Goal: Task Accomplishment & Management: Manage account settings

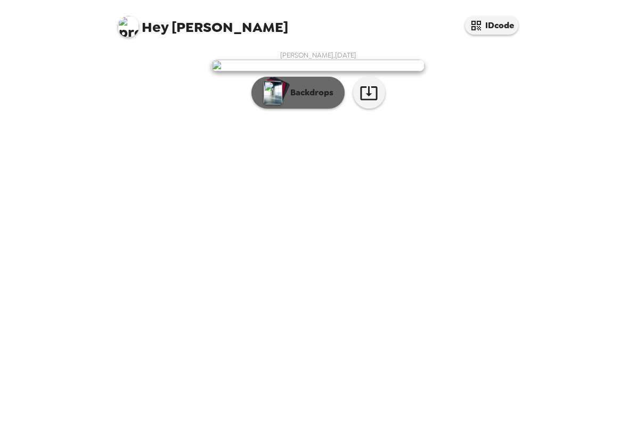
click at [321, 99] on p "Backdrops" at bounding box center [309, 92] width 49 height 13
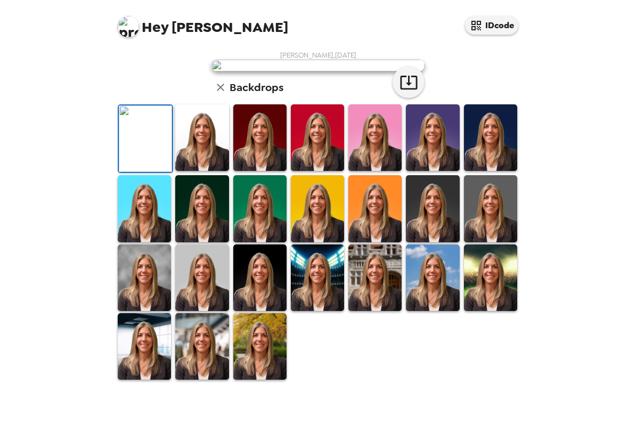
click at [219, 171] on img at bounding box center [201, 137] width 53 height 67
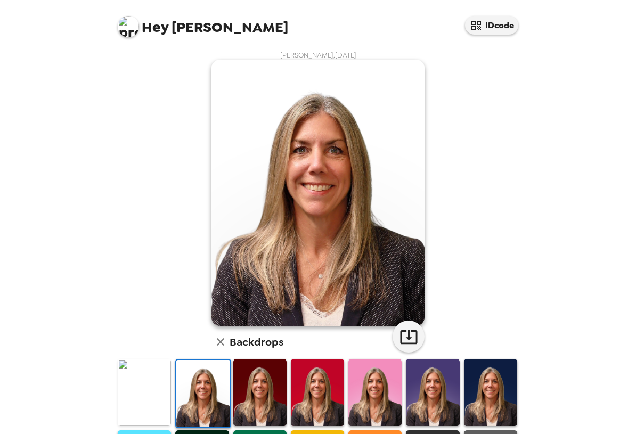
click at [261, 400] on img at bounding box center [259, 392] width 53 height 67
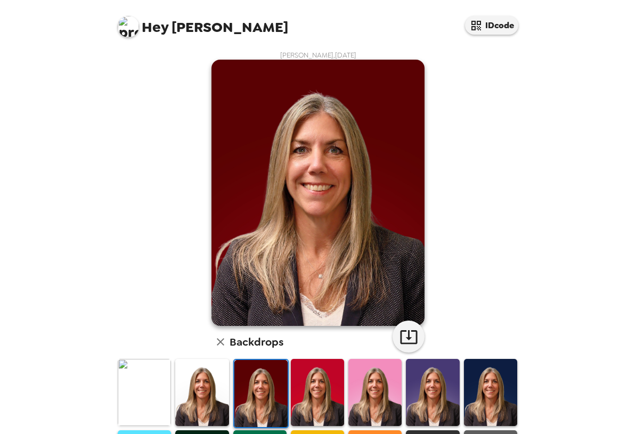
click at [301, 396] on img at bounding box center [317, 392] width 53 height 67
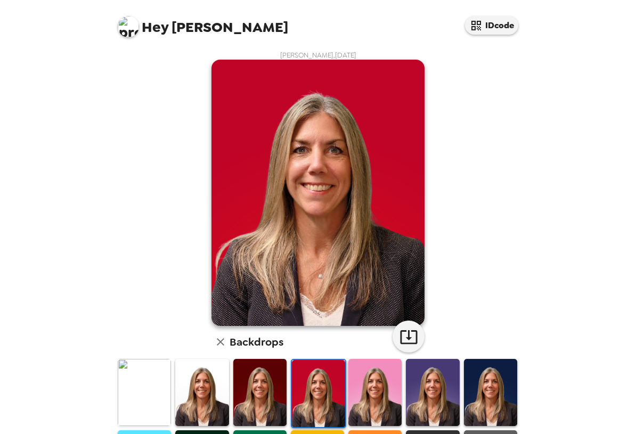
click at [367, 401] on img at bounding box center [375, 392] width 53 height 67
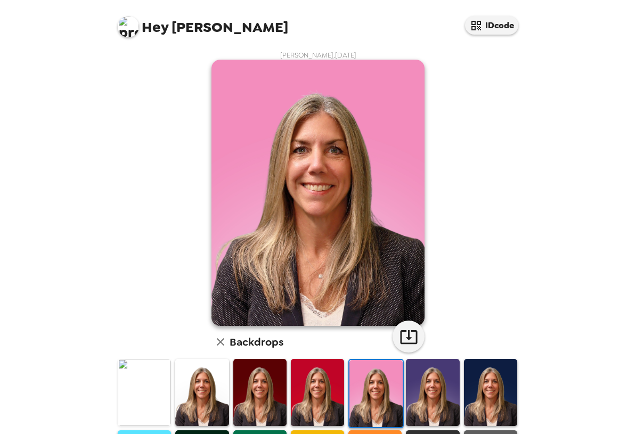
click at [435, 399] on img at bounding box center [432, 392] width 53 height 67
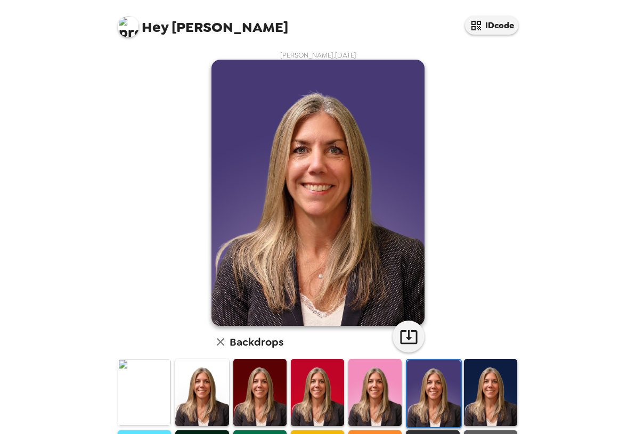
click at [464, 393] on img at bounding box center [490, 392] width 53 height 67
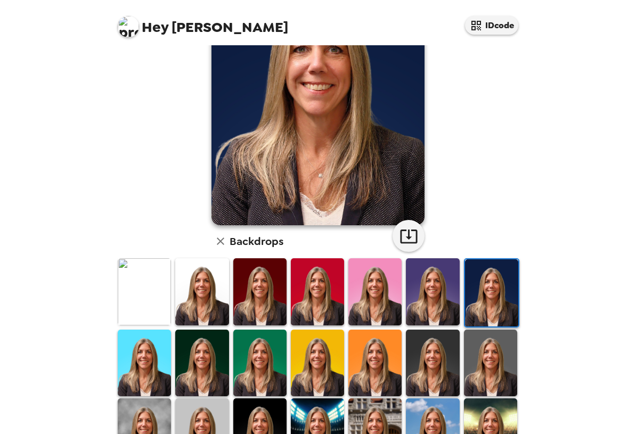
scroll to position [107, 0]
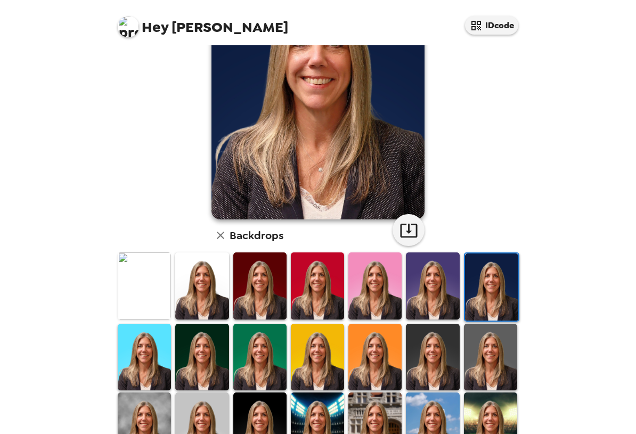
click at [139, 353] on img at bounding box center [144, 357] width 53 height 67
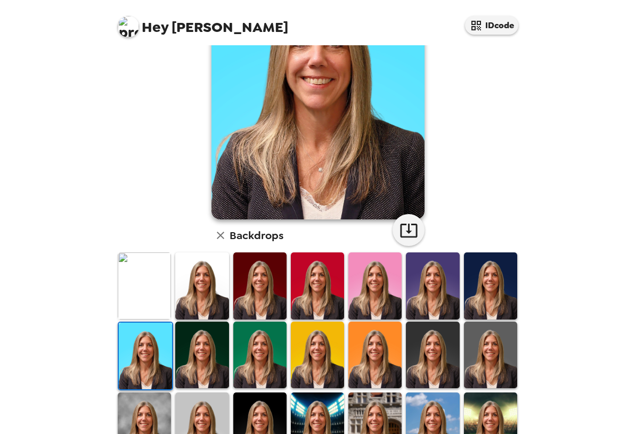
click at [193, 372] on img at bounding box center [201, 355] width 53 height 67
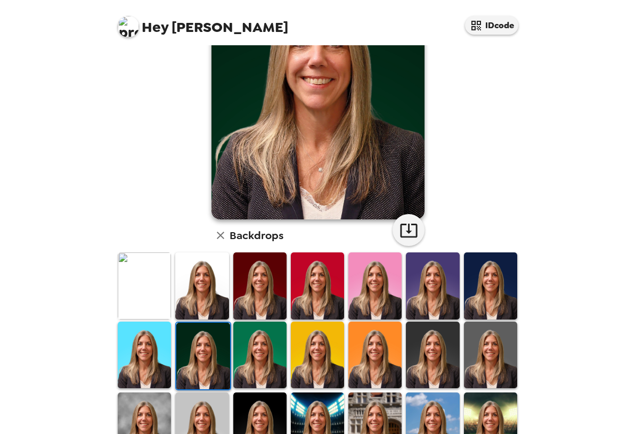
click at [266, 361] on img at bounding box center [259, 355] width 53 height 67
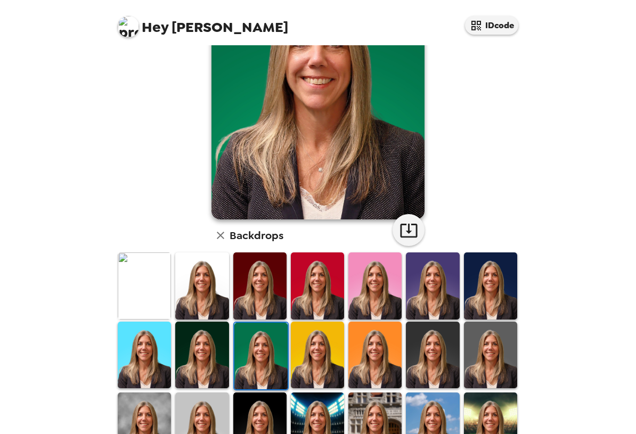
drag, startPoint x: 423, startPoint y: 351, endPoint x: 397, endPoint y: 368, distance: 30.8
click at [423, 351] on img at bounding box center [432, 355] width 53 height 67
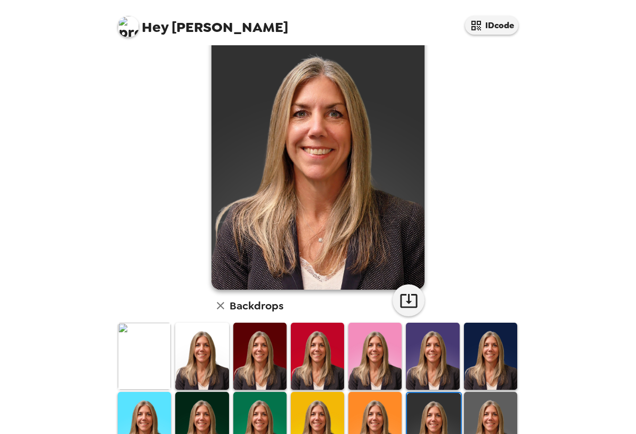
scroll to position [53, 0]
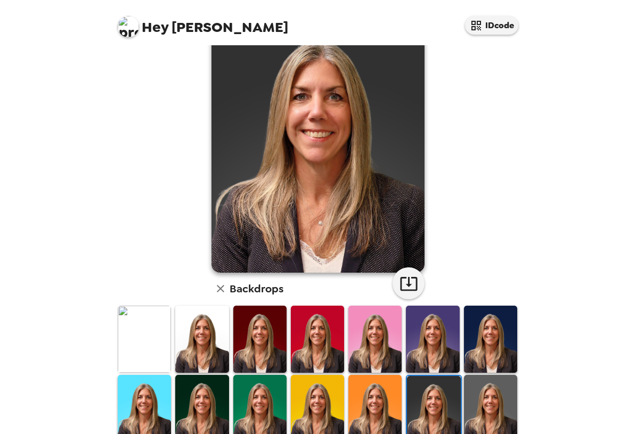
click at [480, 412] on img at bounding box center [490, 408] width 53 height 67
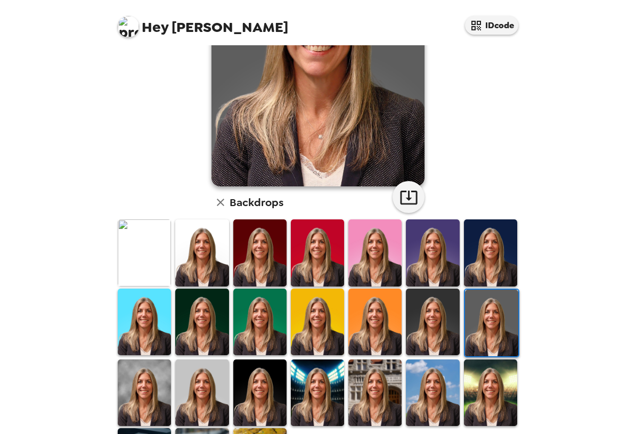
scroll to position [160, 0]
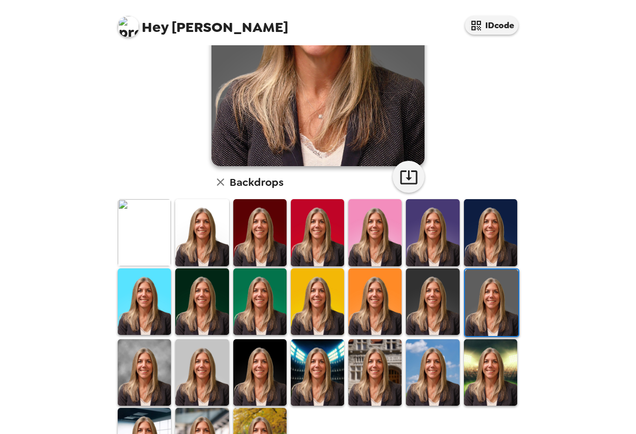
click at [202, 382] on img at bounding box center [201, 373] width 53 height 67
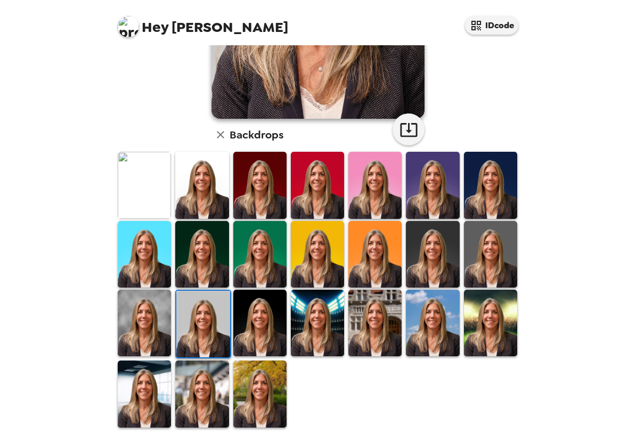
scroll to position [212, 0]
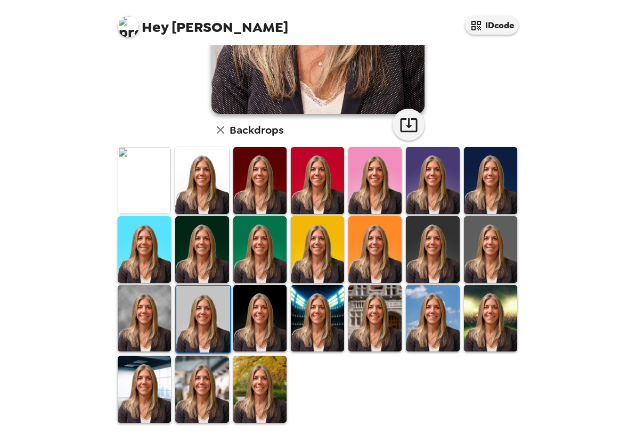
click at [493, 239] on img at bounding box center [490, 249] width 53 height 67
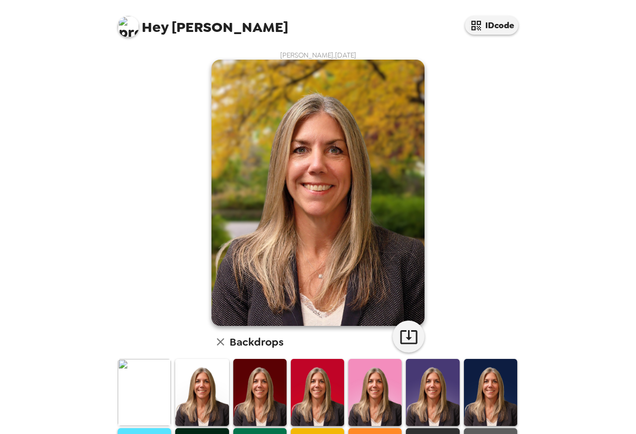
scroll to position [212, 0]
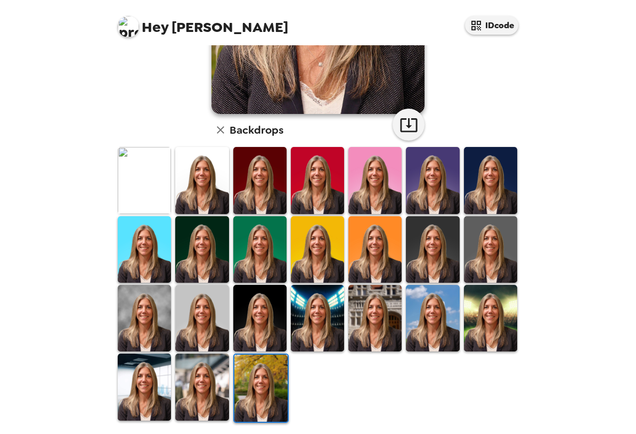
click at [153, 386] on img at bounding box center [144, 387] width 53 height 67
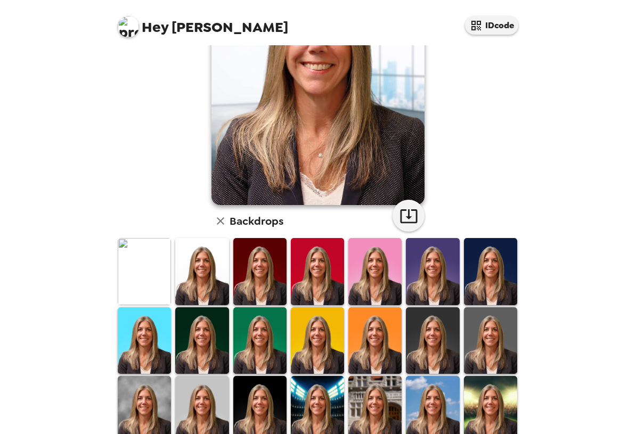
scroll to position [160, 0]
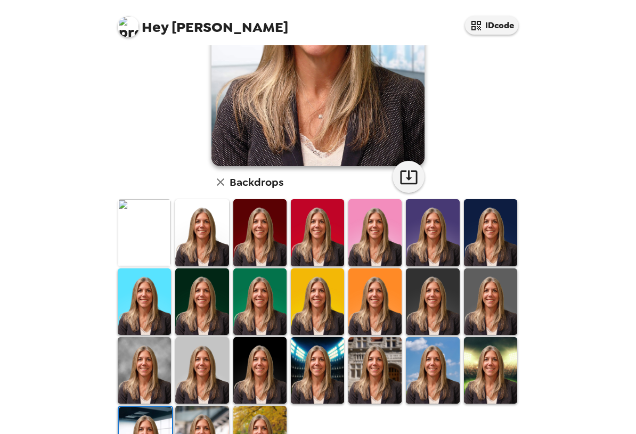
click at [143, 353] on img at bounding box center [144, 370] width 53 height 67
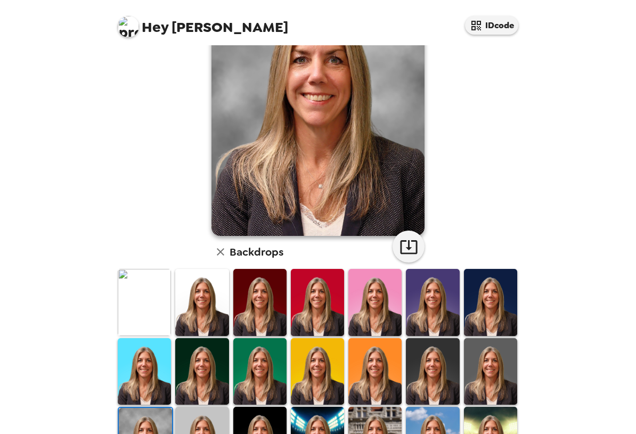
scroll to position [107, 0]
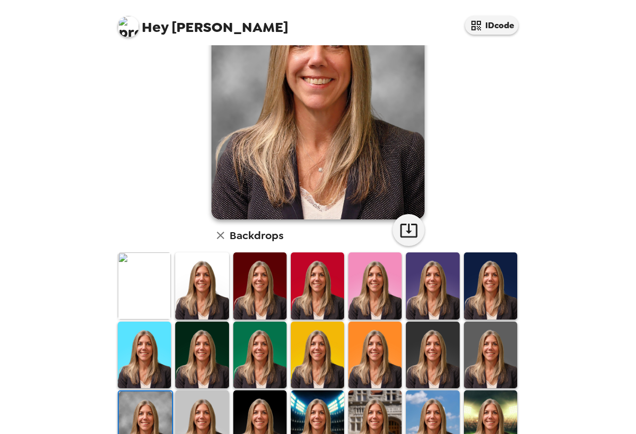
click at [424, 365] on img at bounding box center [432, 355] width 53 height 67
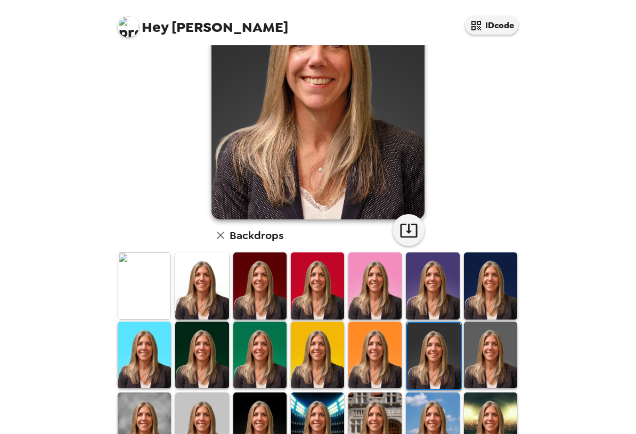
click at [488, 299] on img at bounding box center [490, 286] width 53 height 67
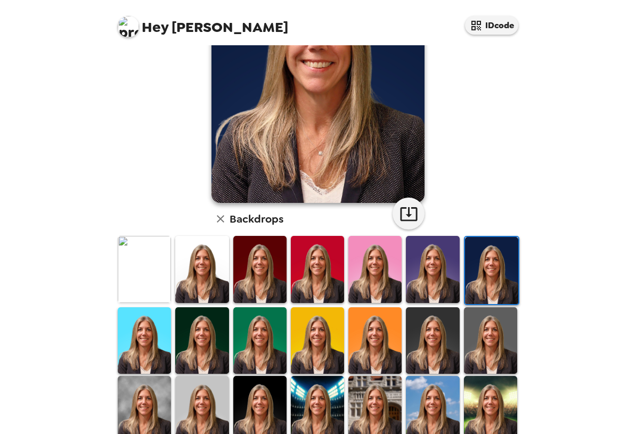
scroll to position [160, 0]
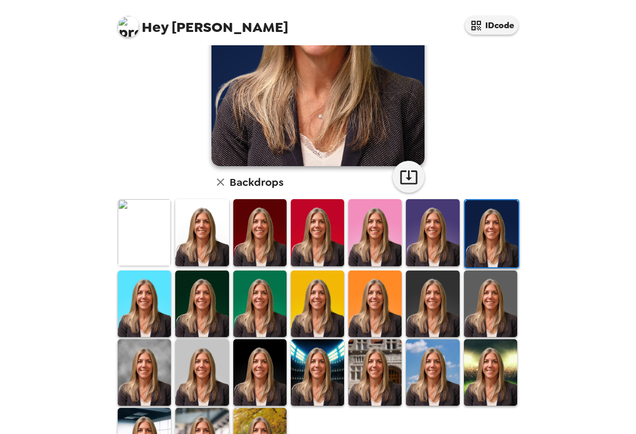
click at [390, 375] on img at bounding box center [375, 373] width 53 height 67
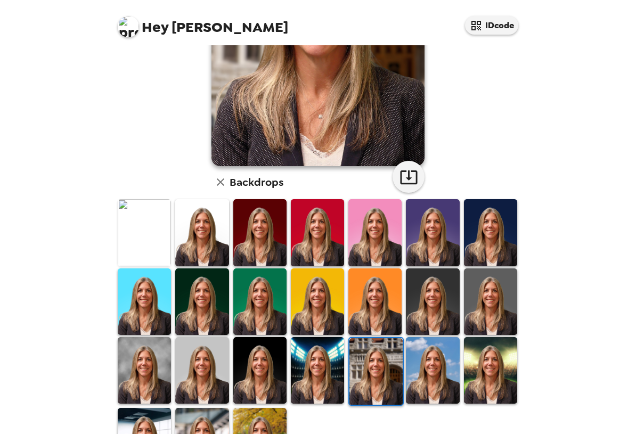
click at [439, 380] on img at bounding box center [432, 370] width 53 height 67
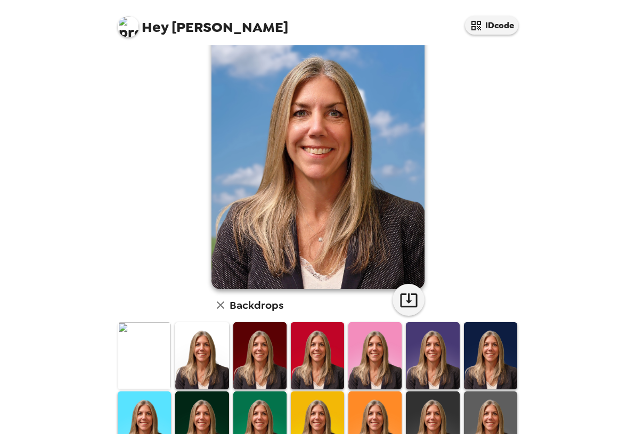
scroll to position [53, 0]
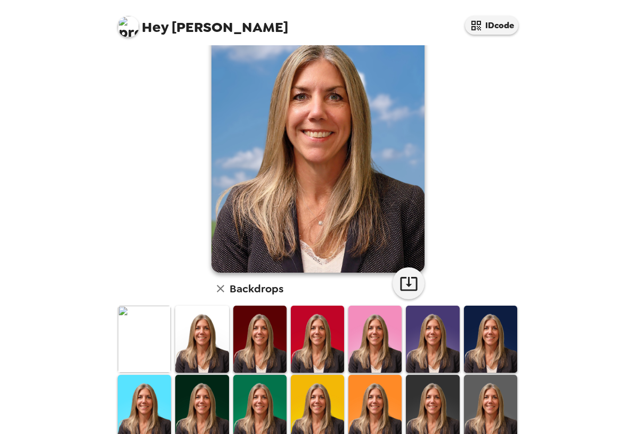
click at [483, 407] on img at bounding box center [490, 408] width 53 height 67
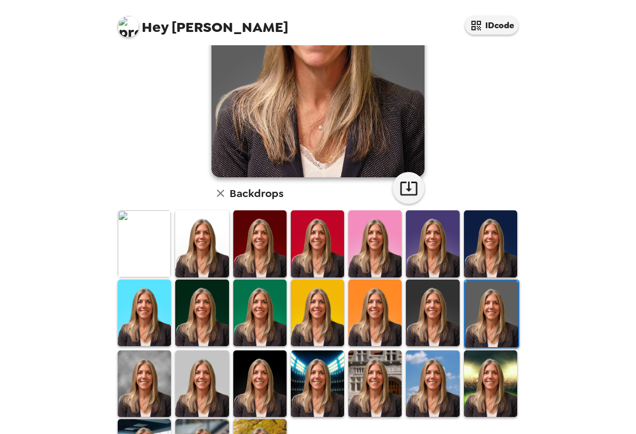
scroll to position [160, 0]
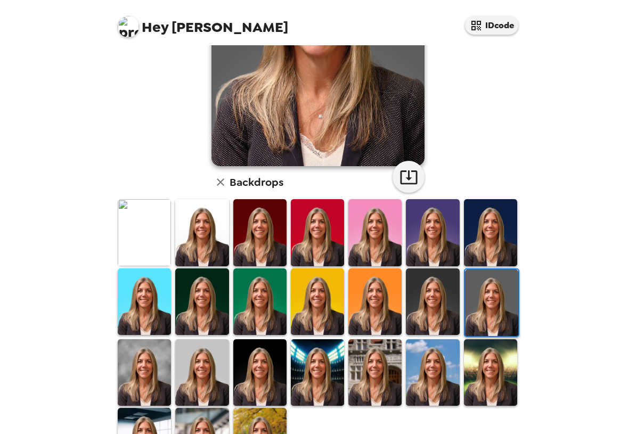
click at [151, 251] on img at bounding box center [144, 232] width 53 height 67
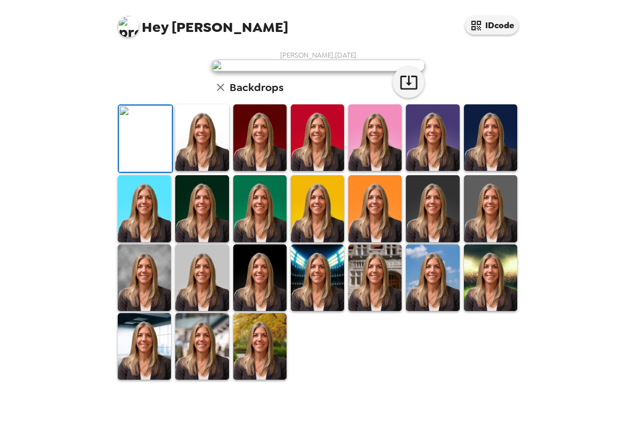
scroll to position [107, 0]
click at [265, 171] on img at bounding box center [259, 137] width 53 height 67
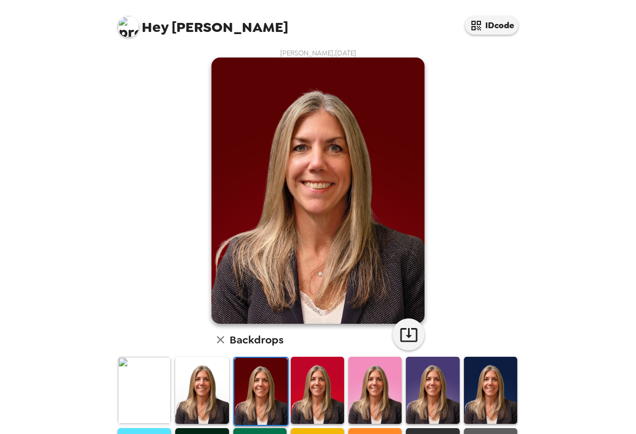
scroll to position [0, 0]
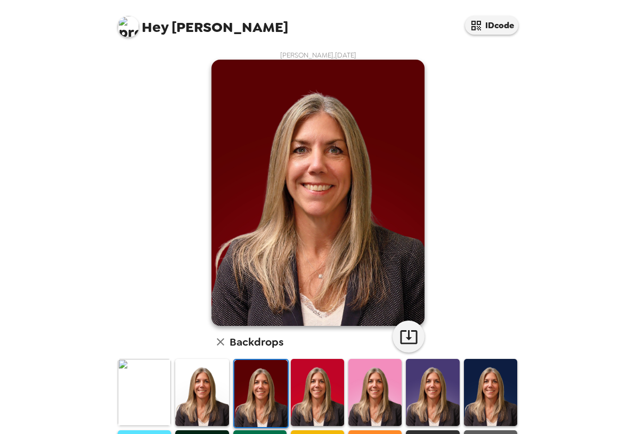
click at [321, 387] on img at bounding box center [317, 392] width 53 height 67
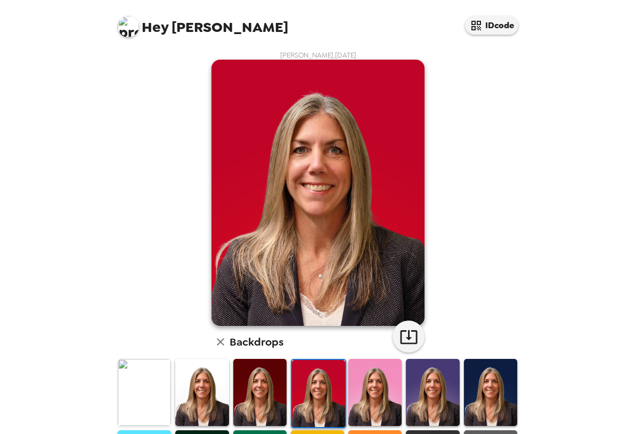
click at [373, 396] on img at bounding box center [375, 392] width 53 height 67
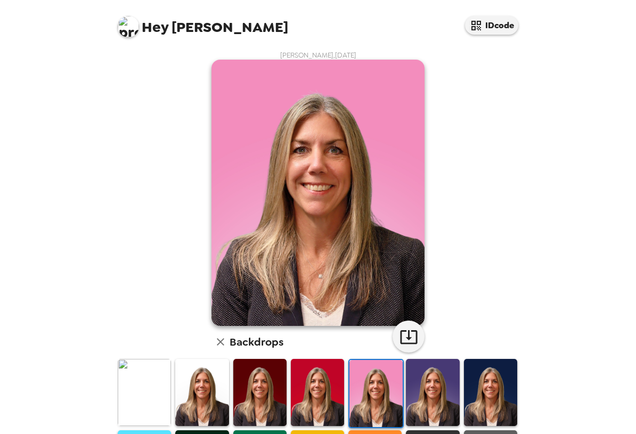
click at [436, 406] on img at bounding box center [432, 392] width 53 height 67
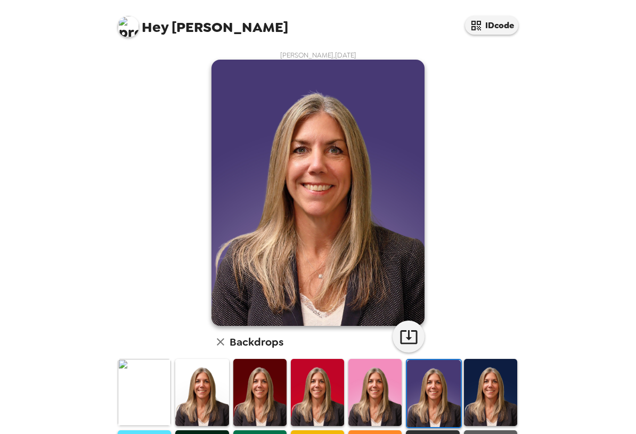
click at [482, 403] on img at bounding box center [490, 392] width 53 height 67
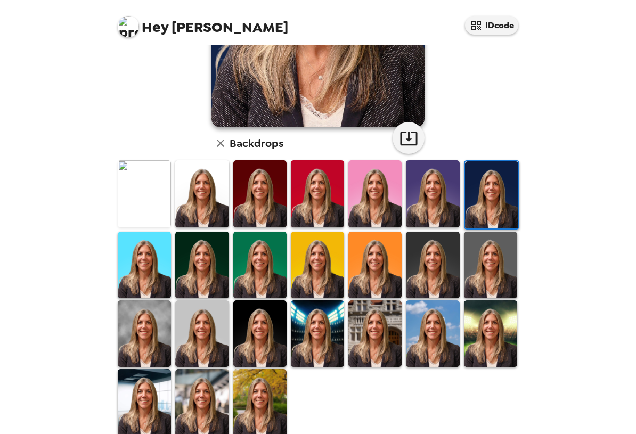
scroll to position [212, 0]
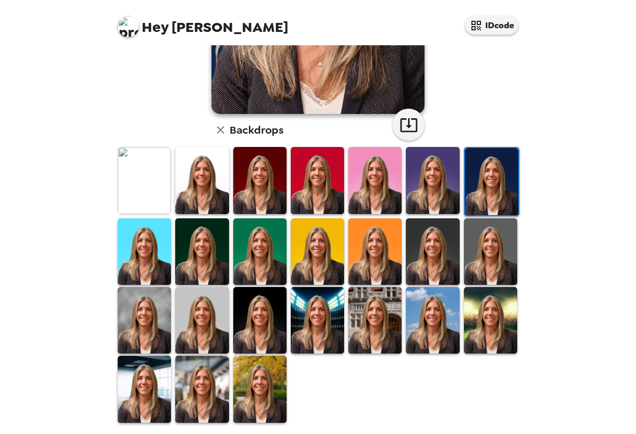
click at [124, 296] on img at bounding box center [144, 320] width 53 height 67
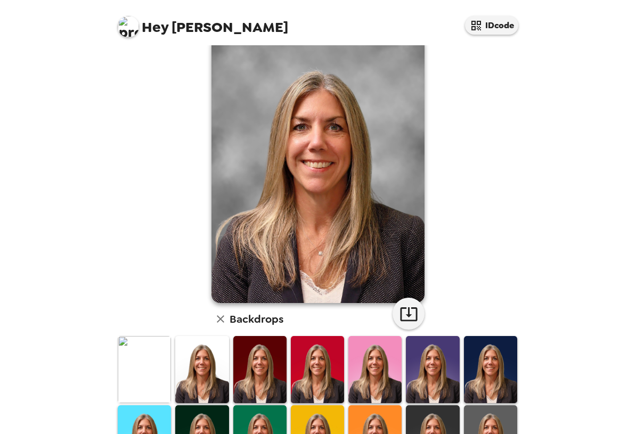
scroll to position [0, 0]
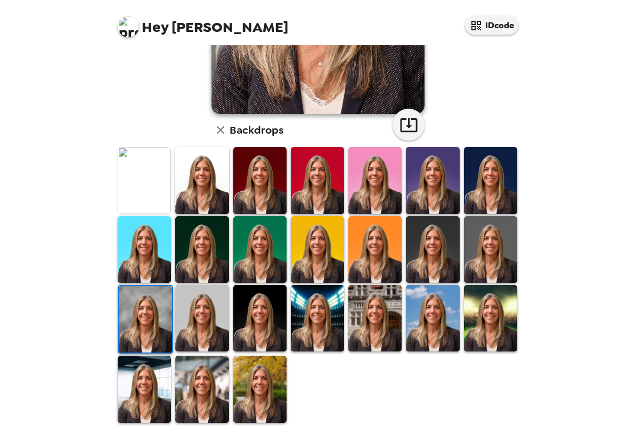
click at [205, 329] on img at bounding box center [201, 318] width 53 height 67
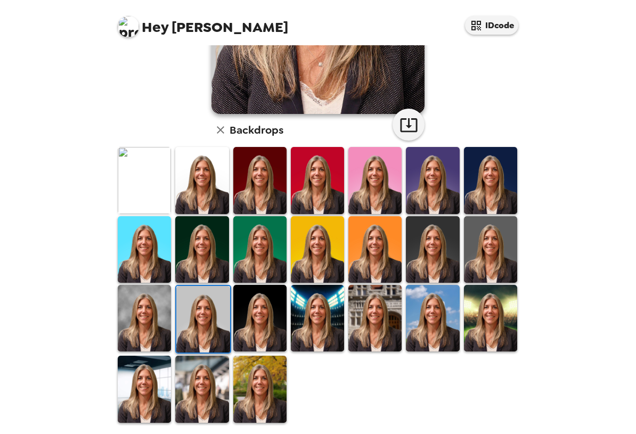
click at [148, 316] on img at bounding box center [144, 318] width 53 height 67
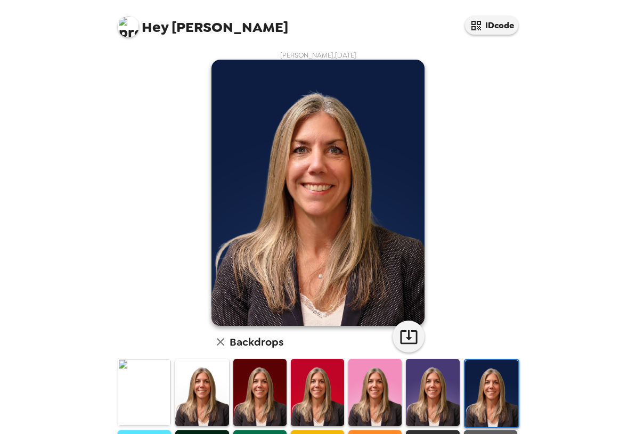
click at [439, 404] on img at bounding box center [432, 392] width 53 height 67
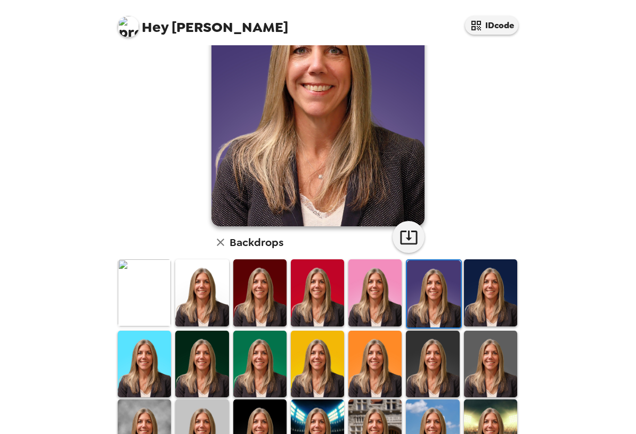
scroll to position [107, 0]
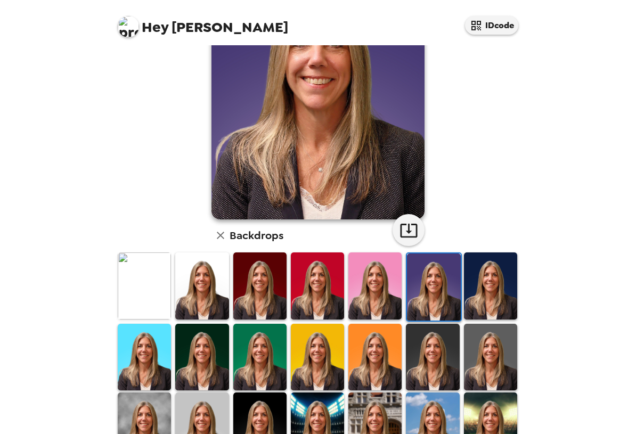
click at [262, 354] on img at bounding box center [259, 357] width 53 height 67
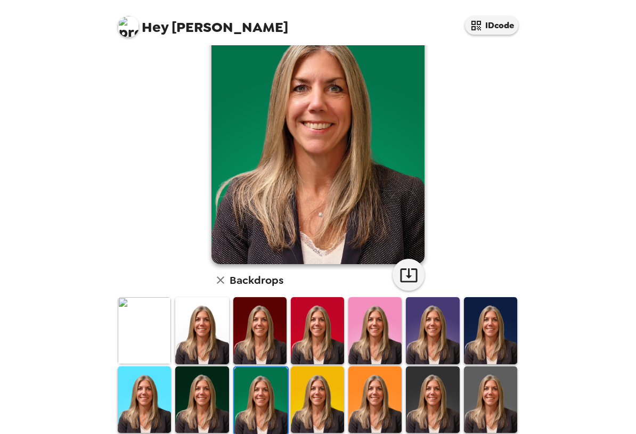
scroll to position [0, 0]
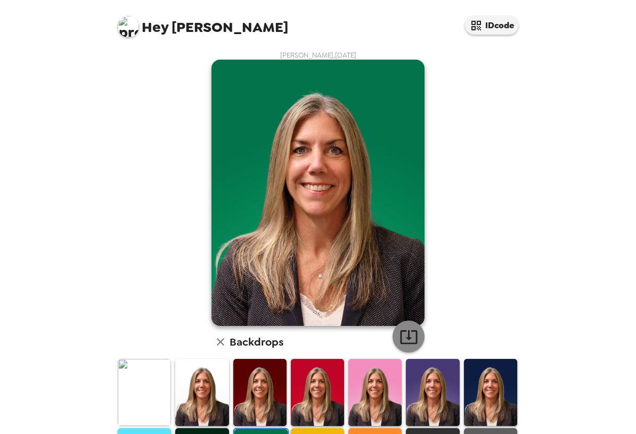
click at [404, 336] on icon "button" at bounding box center [409, 337] width 19 height 19
click at [406, 336] on icon "button" at bounding box center [409, 337] width 19 height 19
click at [149, 388] on img at bounding box center [144, 392] width 53 height 67
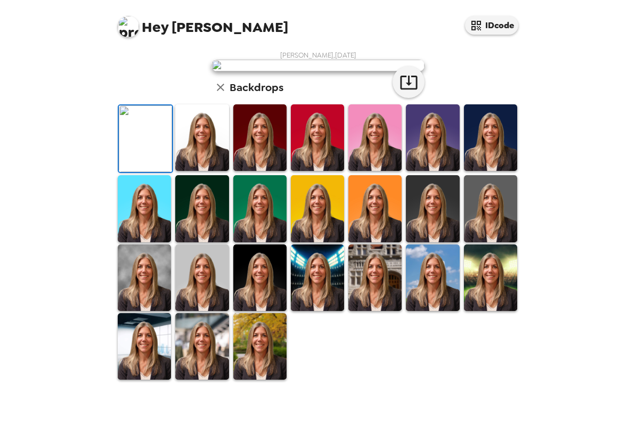
scroll to position [212, 0]
click at [258, 380] on img at bounding box center [259, 346] width 53 height 67
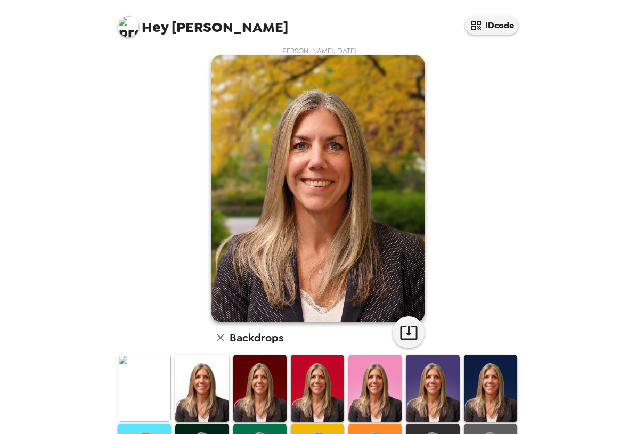
scroll to position [0, 0]
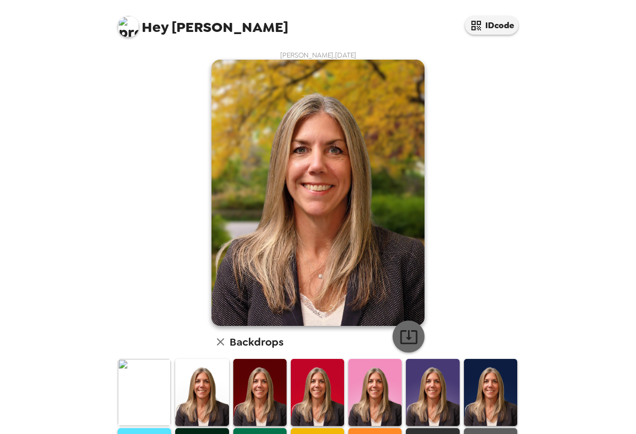
click at [408, 337] on icon "button" at bounding box center [409, 337] width 19 height 19
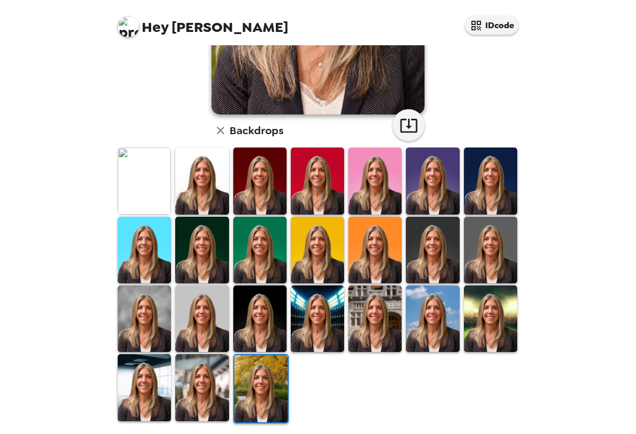
scroll to position [212, 0]
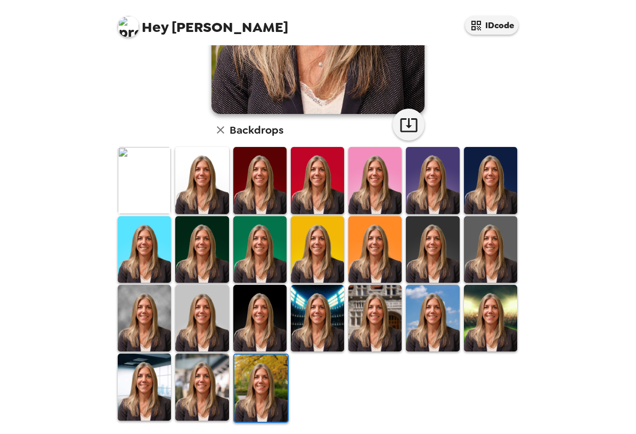
click at [204, 318] on img at bounding box center [201, 318] width 53 height 67
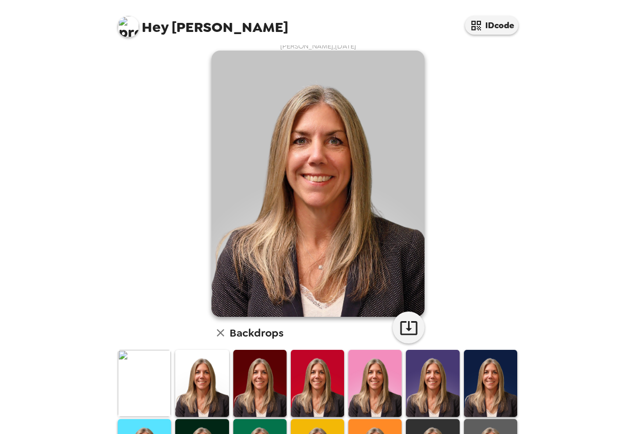
scroll to position [0, 0]
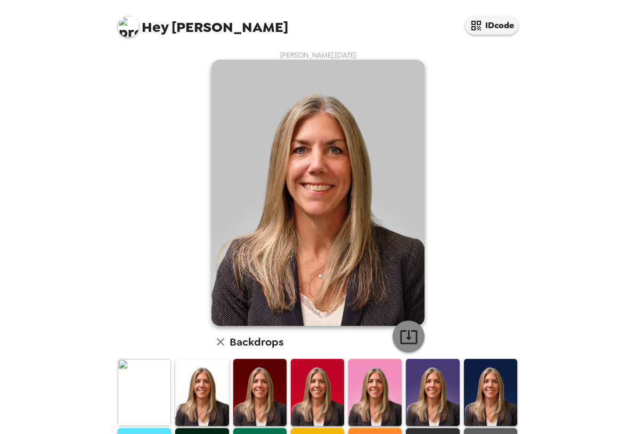
drag, startPoint x: 408, startPoint y: 341, endPoint x: 408, endPoint y: 333, distance: 8.0
click at [408, 341] on icon "button" at bounding box center [409, 337] width 19 height 19
click at [250, 395] on img at bounding box center [259, 392] width 53 height 67
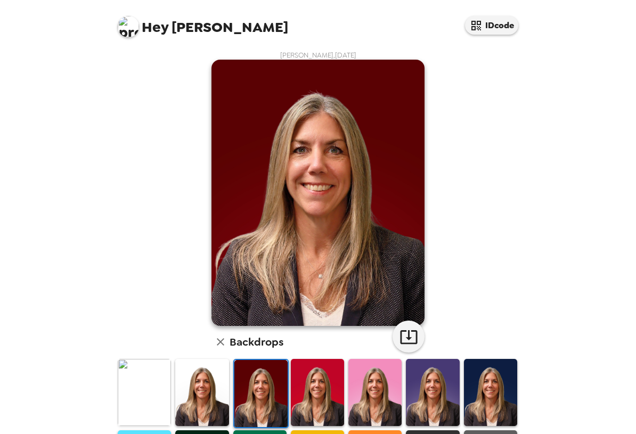
click at [429, 394] on img at bounding box center [432, 392] width 53 height 67
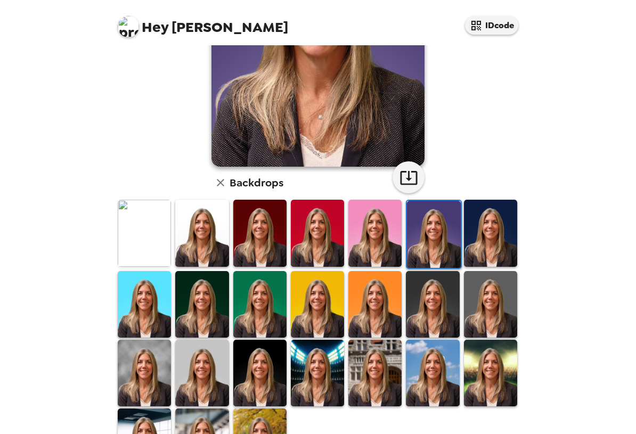
scroll to position [160, 0]
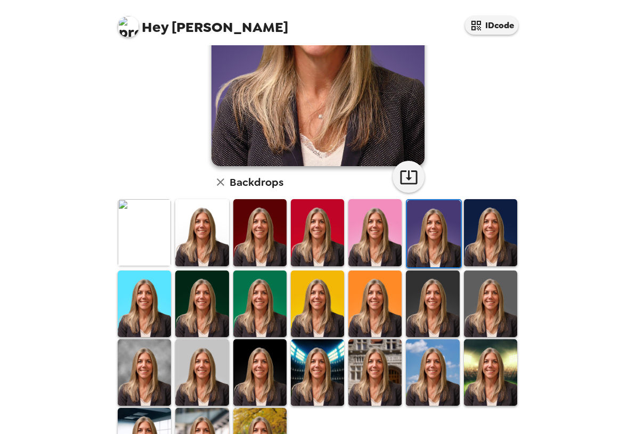
click at [483, 237] on img at bounding box center [490, 232] width 53 height 67
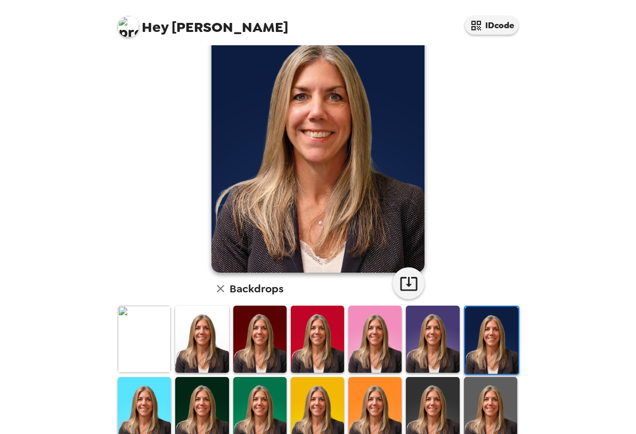
scroll to position [0, 0]
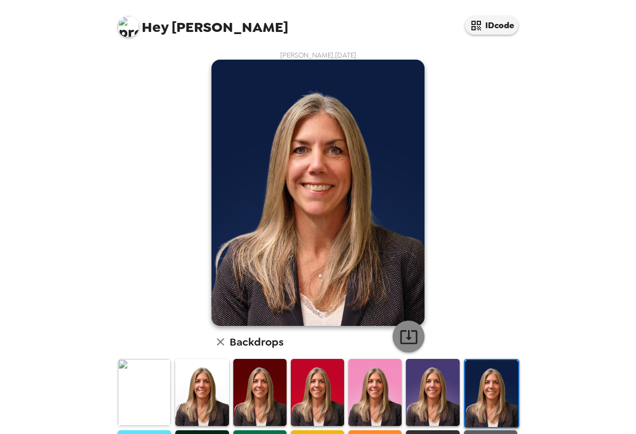
click at [400, 337] on icon "button" at bounding box center [409, 337] width 19 height 19
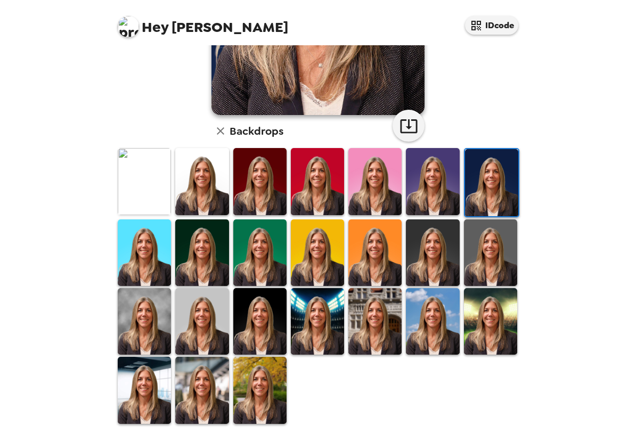
scroll to position [212, 0]
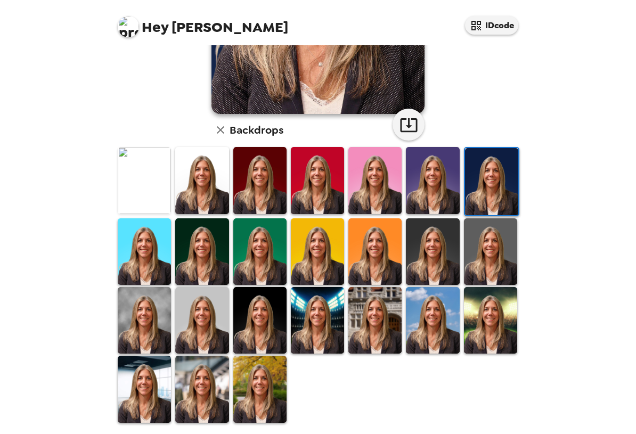
click at [206, 255] on img at bounding box center [201, 252] width 53 height 67
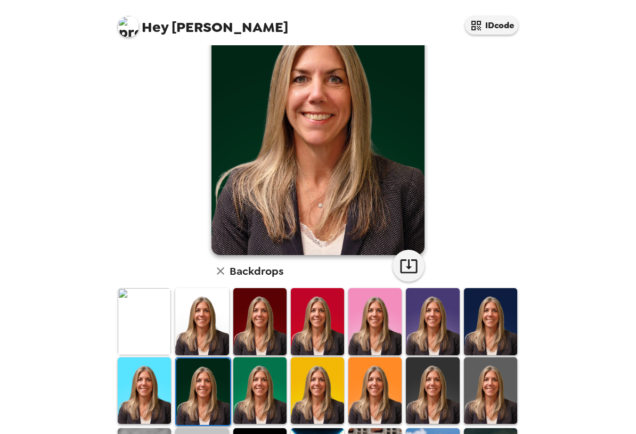
scroll to position [107, 0]
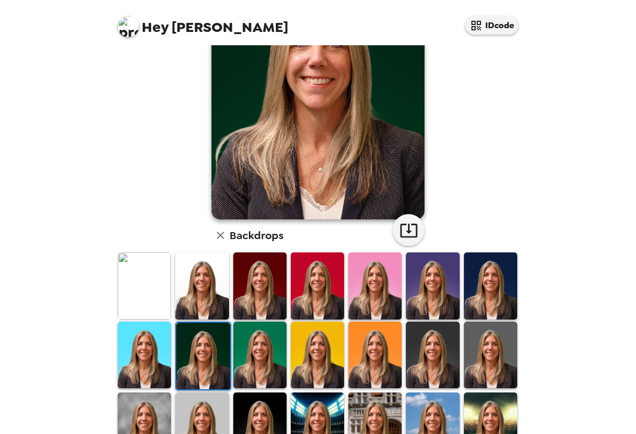
click at [486, 348] on img at bounding box center [490, 355] width 53 height 67
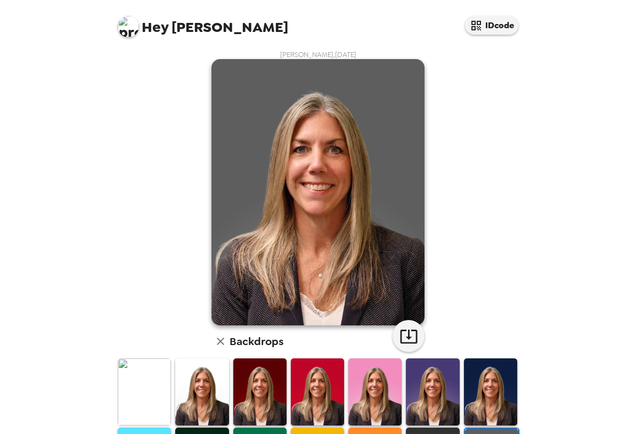
scroll to position [0, 0]
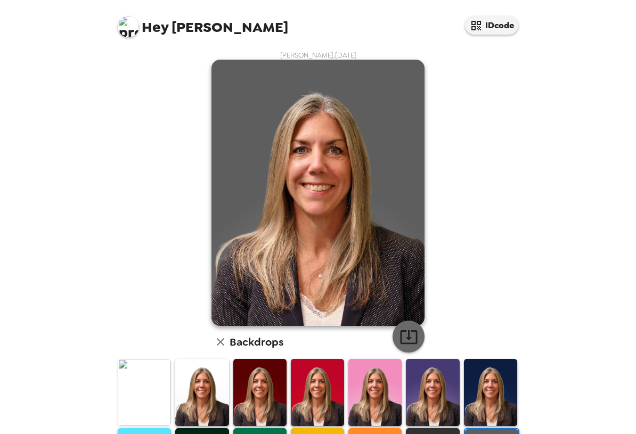
click at [401, 340] on icon "button" at bounding box center [409, 337] width 19 height 19
click at [565, 321] on div "Hey Christine IDcode Christine Wright , 09-18-2025 Backdrops" at bounding box center [318, 217] width 636 height 434
